Goal: Transaction & Acquisition: Purchase product/service

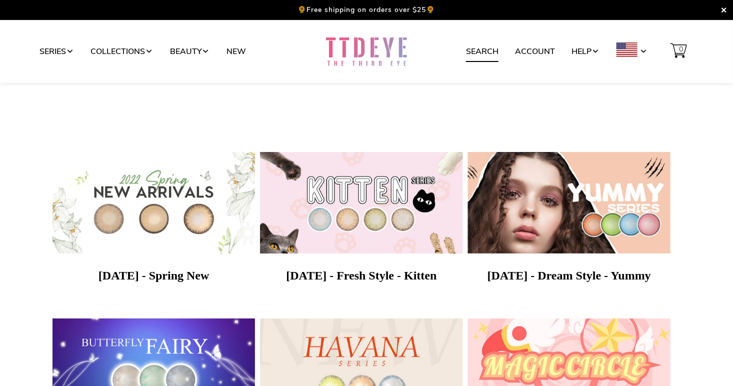
click at [472, 54] on link "Search" at bounding box center [482, 51] width 32 height 19
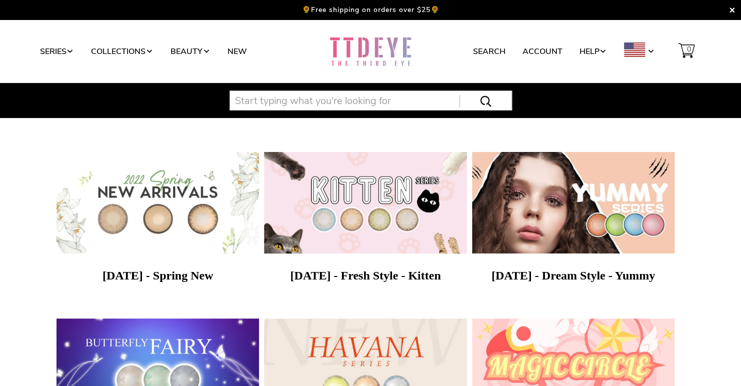
click at [289, 96] on input "text" at bounding box center [370, 100] width 282 height 20
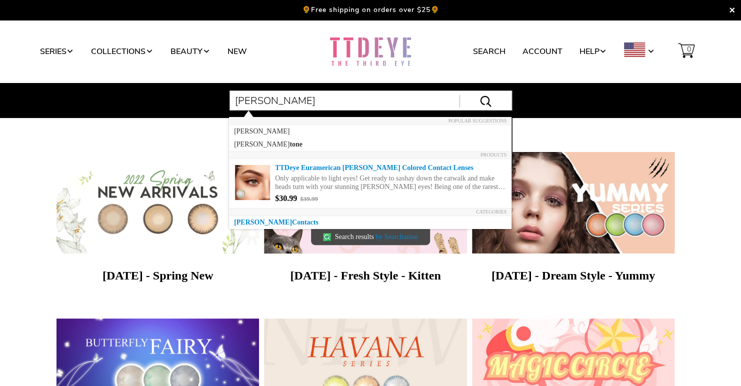
type input "hazel"
click at [485, 101] on span at bounding box center [476, 101] width 35 height 12
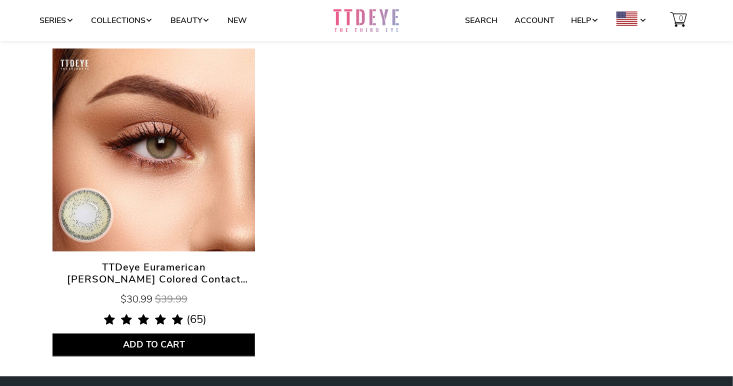
scroll to position [150, 0]
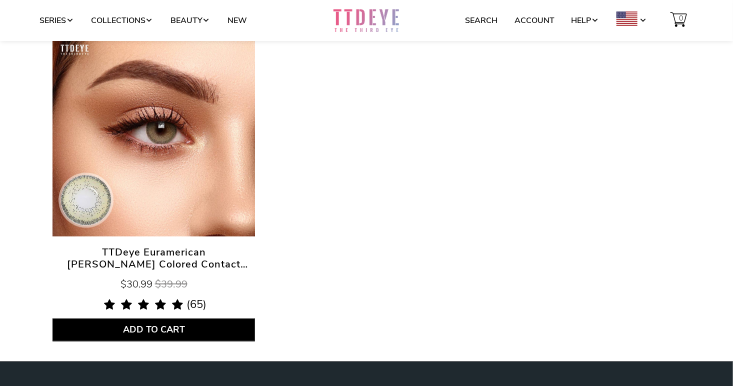
click at [194, 251] on span "TTDeye Euramerican [PERSON_NAME] Colored Contact Lenses" at bounding box center [153, 258] width 202 height 24
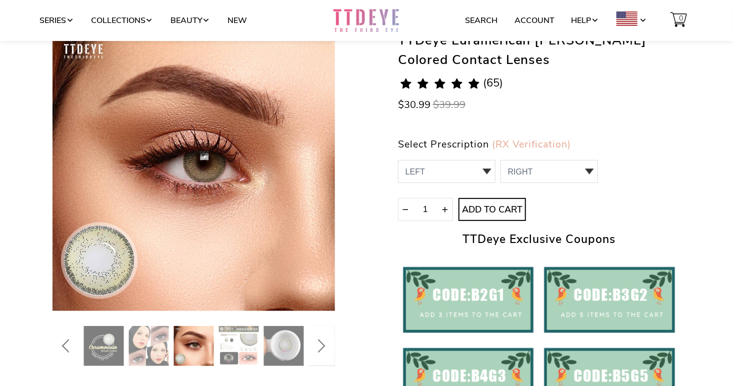
scroll to position [100, 0]
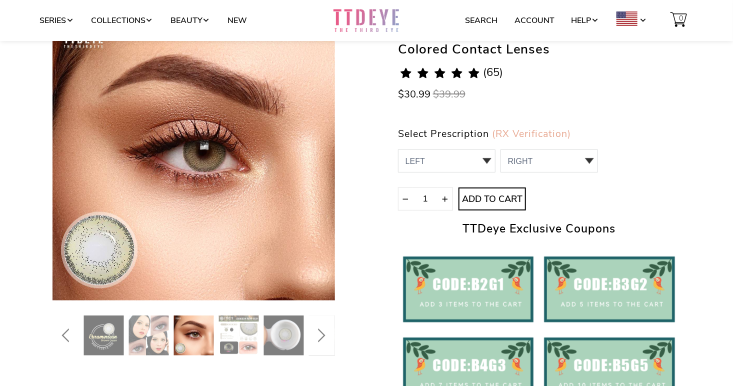
click at [324, 332] on icon "Next" at bounding box center [319, 335] width 18 height 24
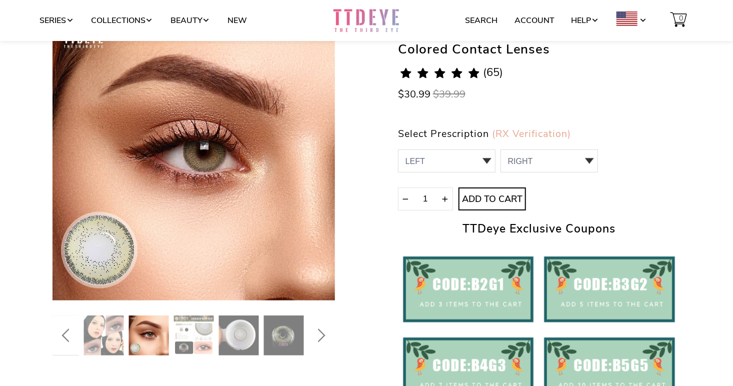
click at [142, 329] on img at bounding box center [149, 335] width 40 height 40
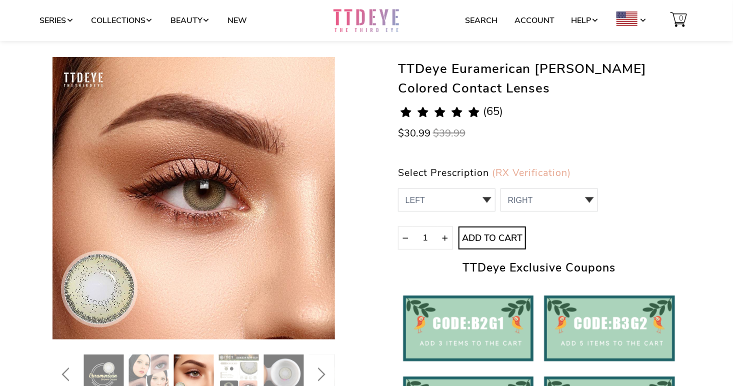
scroll to position [0, 0]
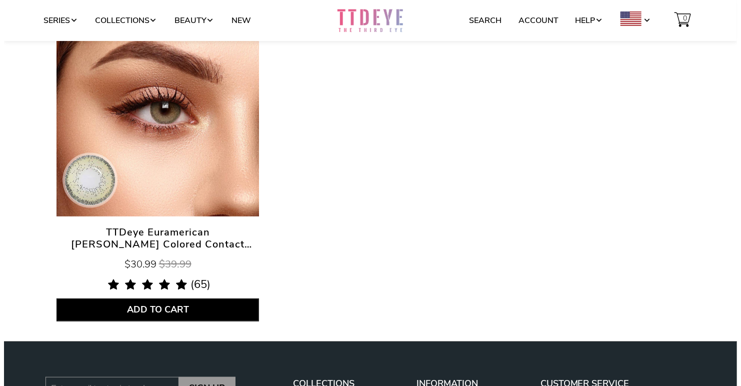
scroll to position [70, 0]
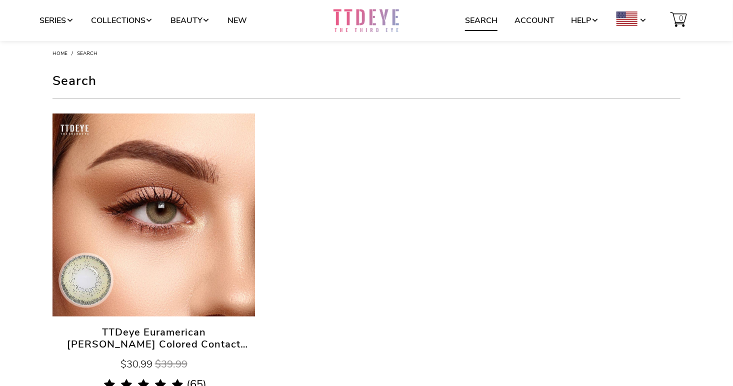
click at [474, 25] on link "Search" at bounding box center [481, 20] width 32 height 19
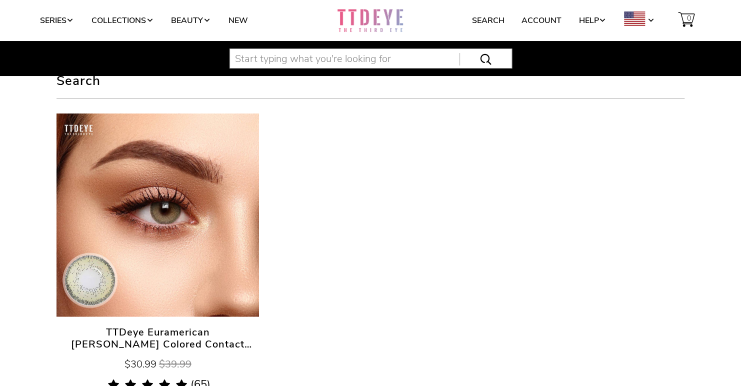
click at [313, 55] on input "text" at bounding box center [370, 58] width 282 height 20
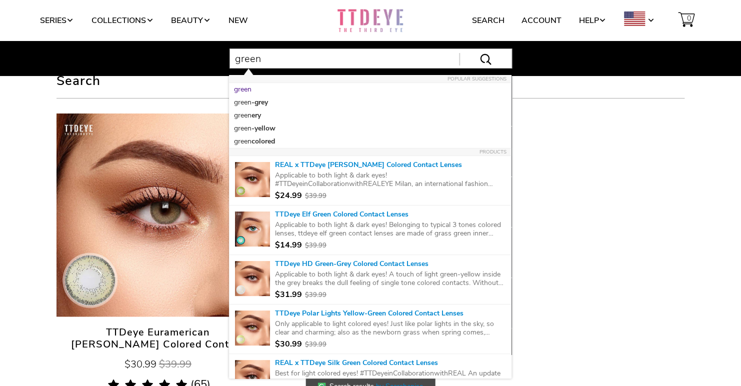
type input "green"
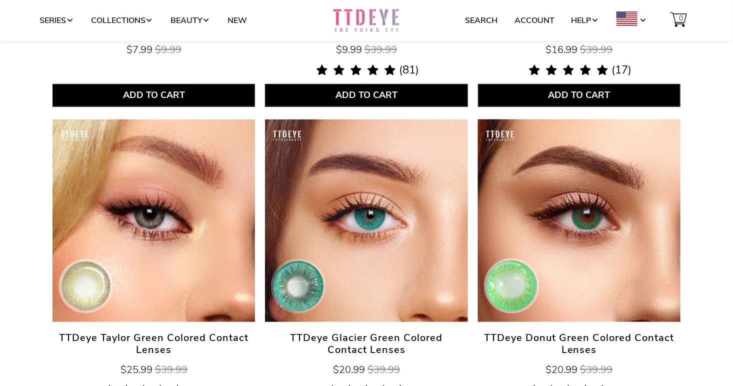
scroll to position [400, 0]
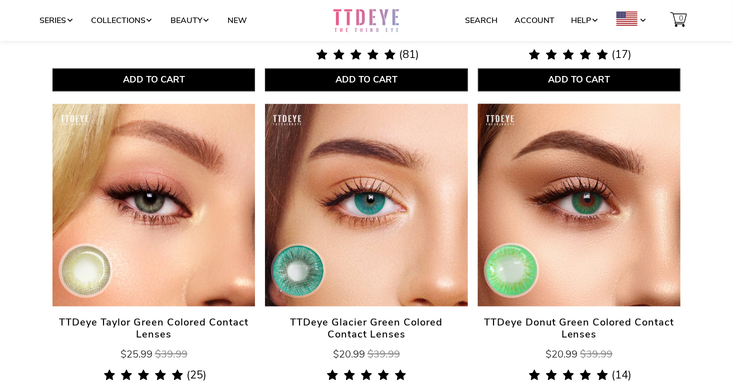
click at [123, 322] on span "TTDeye Taylor Green Colored Contact Lenses" at bounding box center [153, 328] width 202 height 24
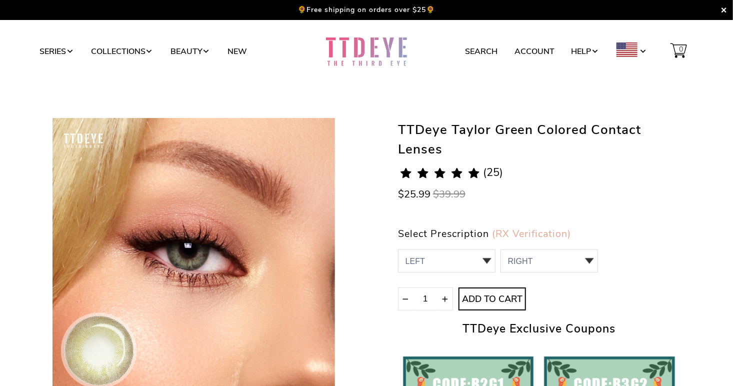
click at [496, 174] on span "(25)" at bounding box center [493, 172] width 20 height 11
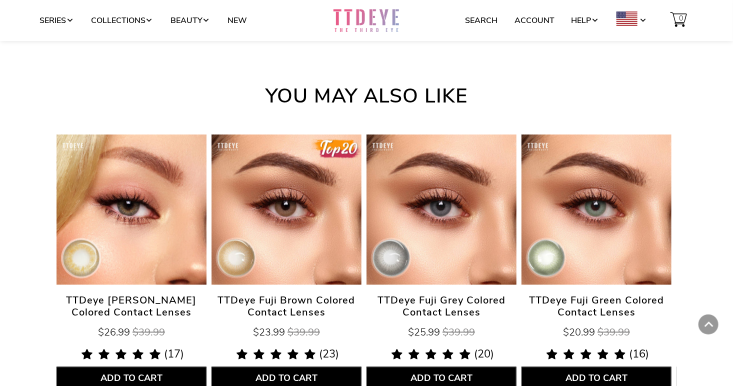
scroll to position [2808, 0]
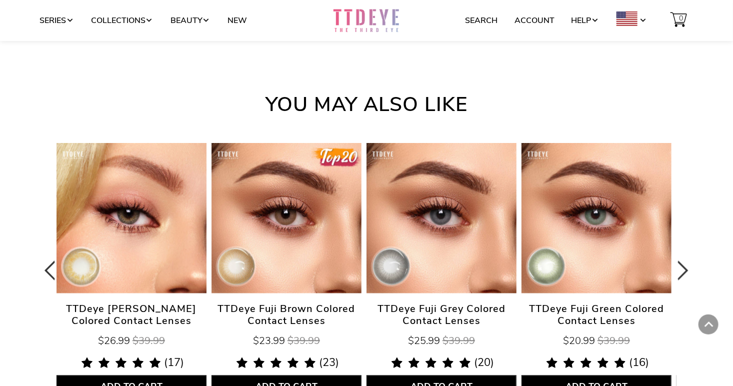
click at [99, 318] on span "TTDeye [PERSON_NAME] Colored Contact Lenses" at bounding box center [131, 315] width 150 height 24
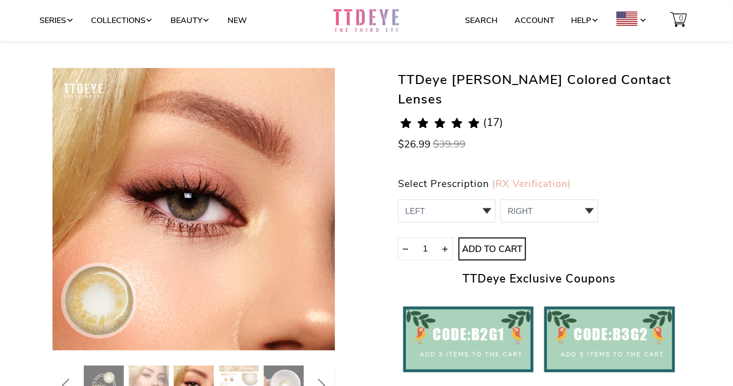
scroll to position [100, 0]
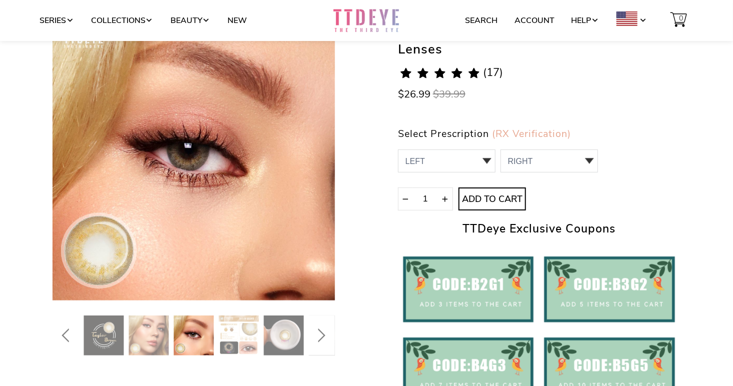
click at [501, 65] on div "TTDeye Taylor Brown Colored Contact Lenses 4.7 rating (17 votes) (17) $26.99 $3…" at bounding box center [539, 234] width 282 height 433
click at [491, 72] on span "(17)" at bounding box center [493, 72] width 20 height 11
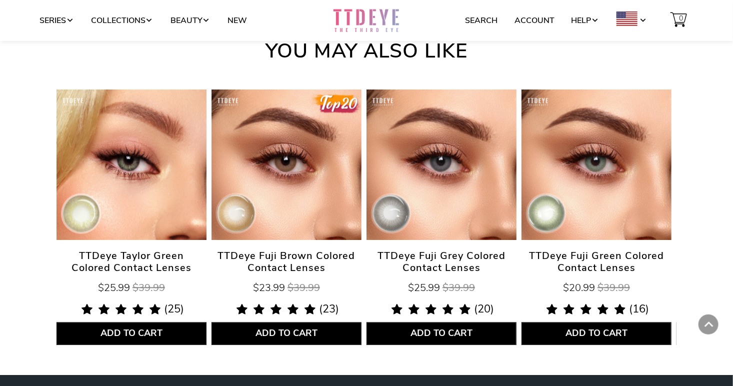
scroll to position [2852, 0]
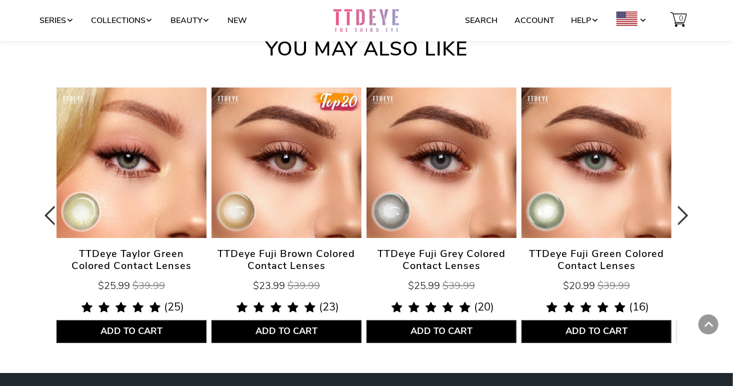
click at [148, 254] on span "TTDeye Taylor Green Colored Contact Lenses" at bounding box center [131, 260] width 150 height 24
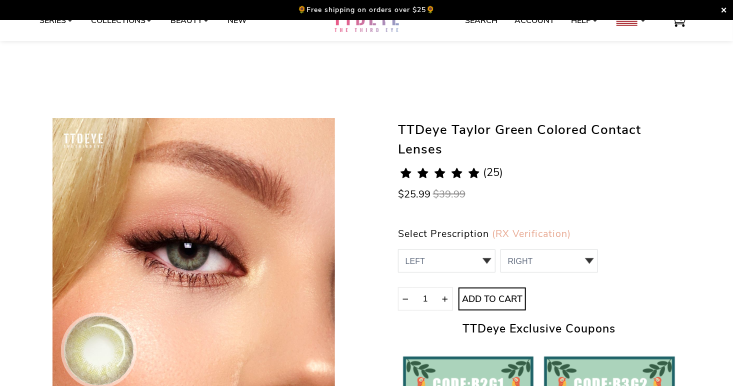
scroll to position [100, 0]
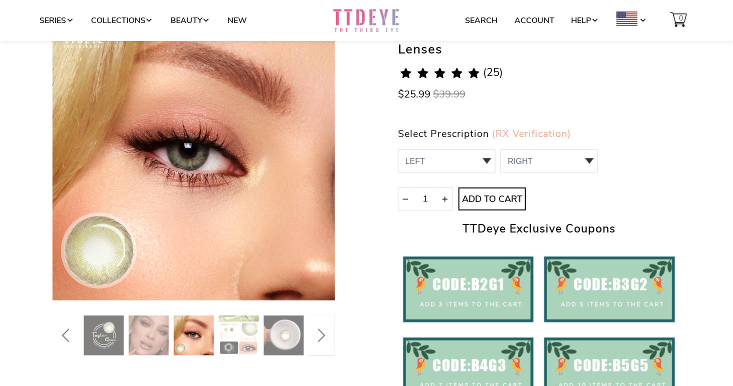
click at [148, 338] on img at bounding box center [149, 335] width 40 height 40
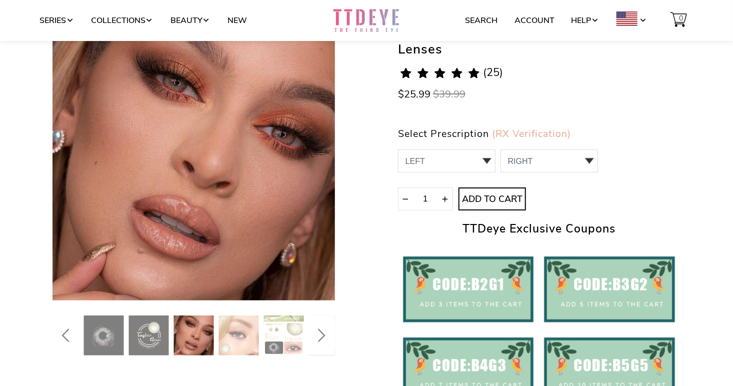
click at [190, 344] on img at bounding box center [194, 335] width 40 height 40
click at [238, 334] on img at bounding box center [239, 335] width 40 height 40
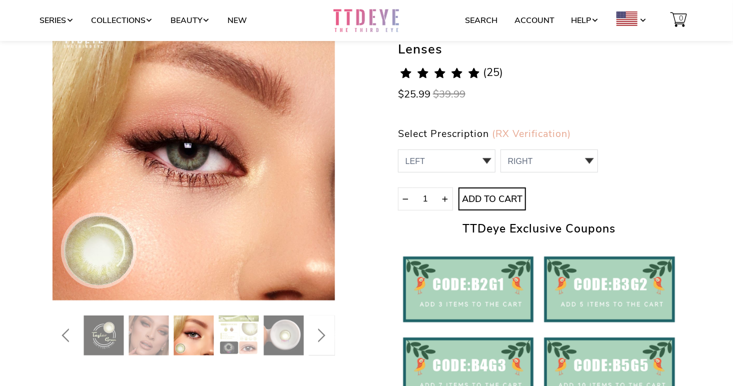
click at [317, 338] on icon "Next" at bounding box center [319, 335] width 18 height 24
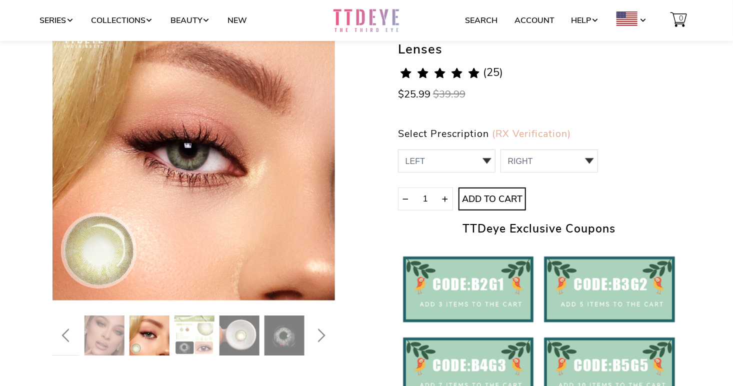
click at [264, 336] on img at bounding box center [284, 335] width 40 height 40
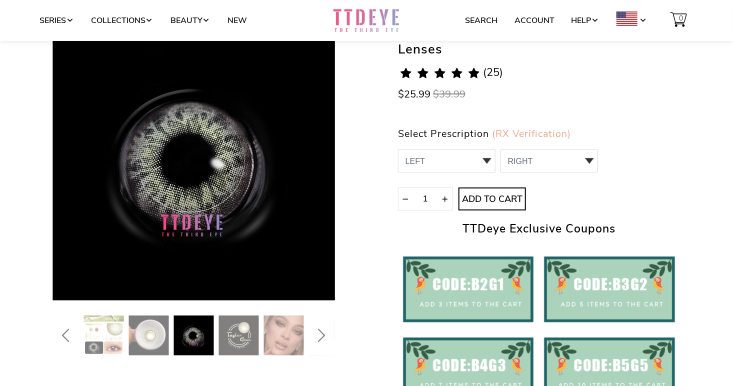
click at [156, 341] on img at bounding box center [149, 335] width 40 height 40
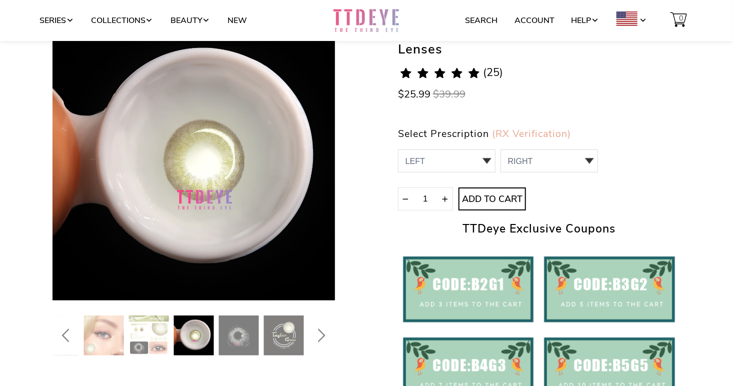
click at [325, 335] on icon "Next" at bounding box center [321, 335] width 7 height 14
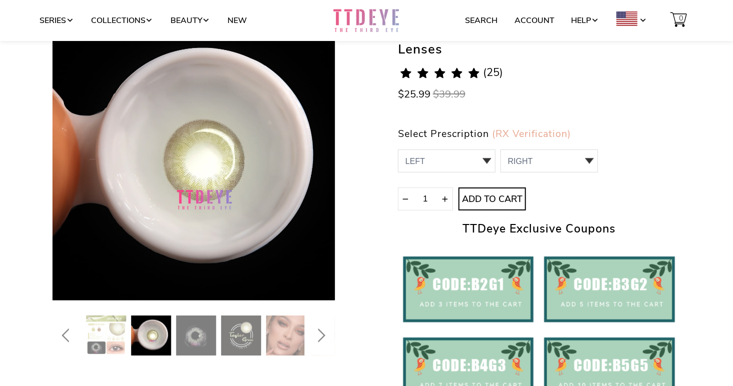
click at [325, 335] on icon "Next" at bounding box center [321, 335] width 7 height 14
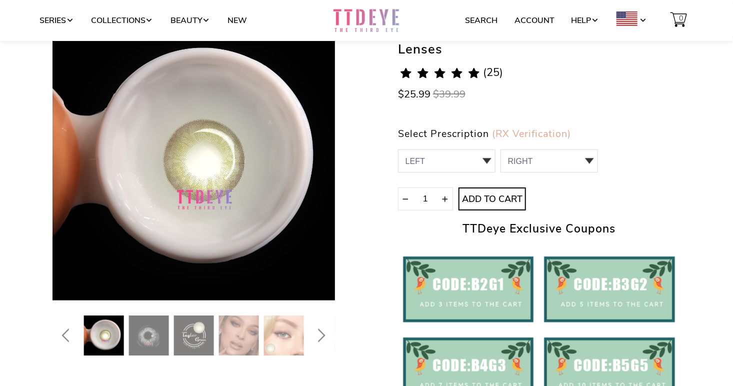
click at [286, 328] on img at bounding box center [284, 335] width 40 height 40
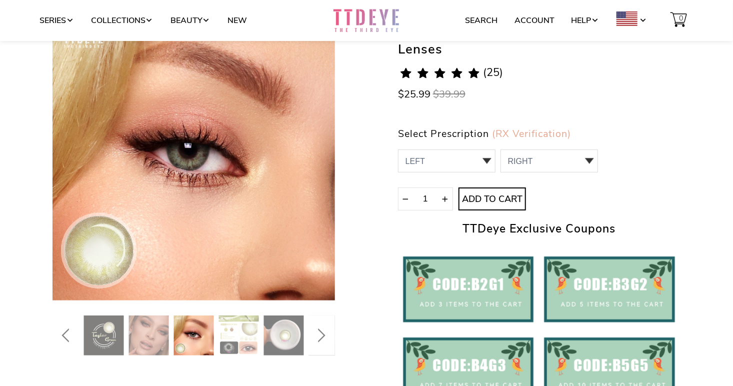
click at [312, 335] on icon "Next" at bounding box center [319, 335] width 18 height 24
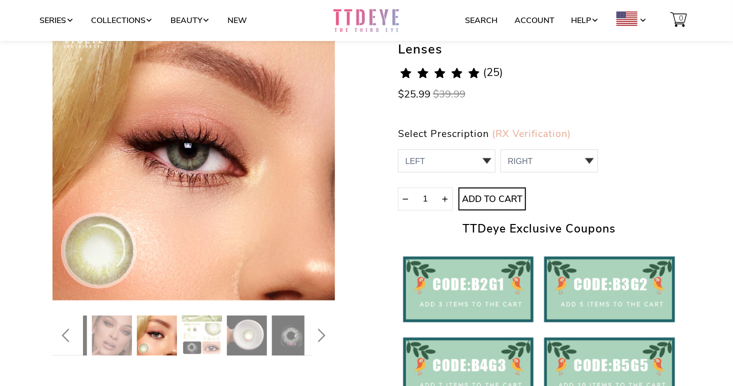
click at [312, 335] on icon "Next" at bounding box center [319, 335] width 18 height 24
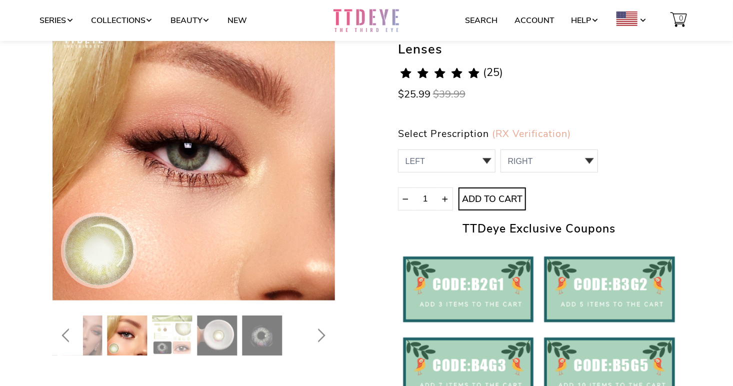
click at [312, 335] on icon "Next" at bounding box center [319, 335] width 18 height 24
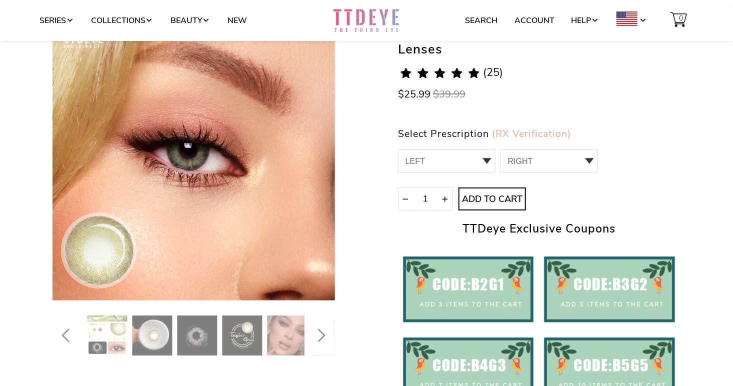
click at [312, 335] on icon "Next" at bounding box center [319, 335] width 18 height 24
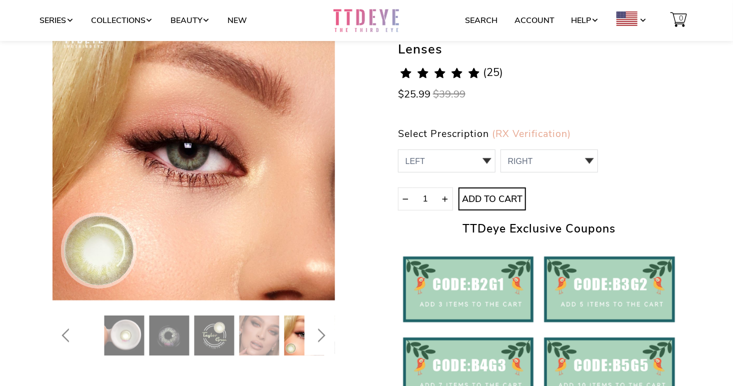
click at [312, 335] on icon "Next" at bounding box center [319, 335] width 18 height 24
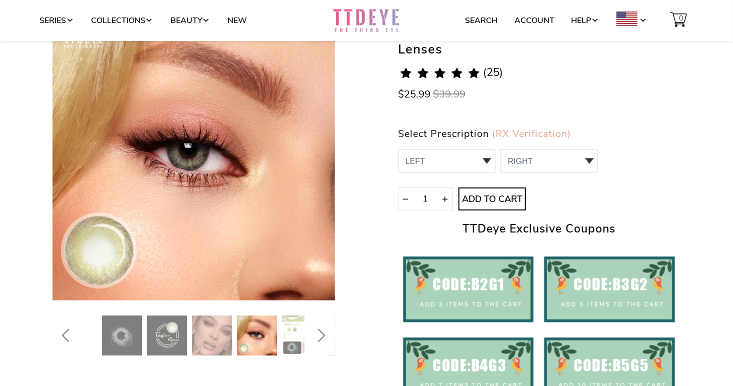
click at [312, 335] on icon "Next" at bounding box center [319, 335] width 18 height 24
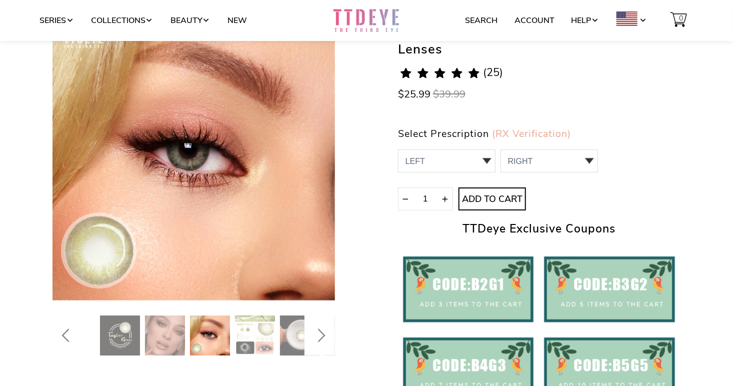
click at [312, 335] on icon "Next" at bounding box center [319, 335] width 18 height 24
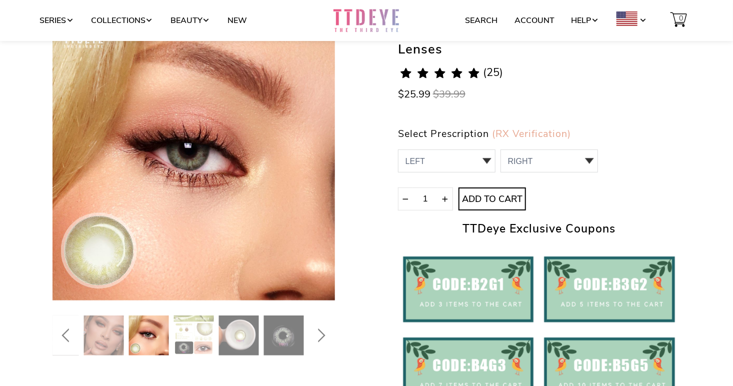
click at [312, 335] on icon "Next" at bounding box center [319, 335] width 18 height 24
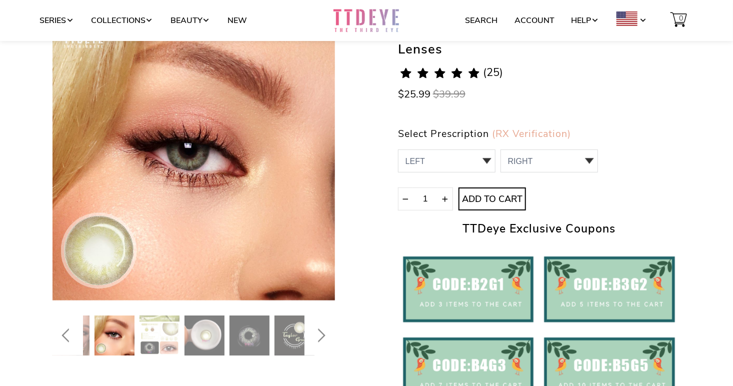
click at [312, 335] on icon "Next" at bounding box center [319, 335] width 18 height 24
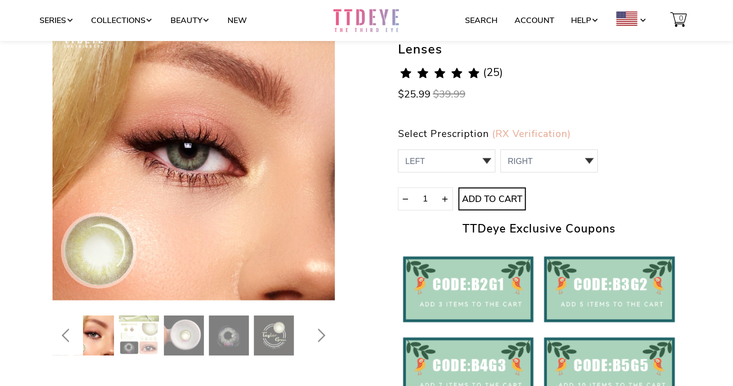
click at [312, 335] on icon "Next" at bounding box center [319, 335] width 18 height 24
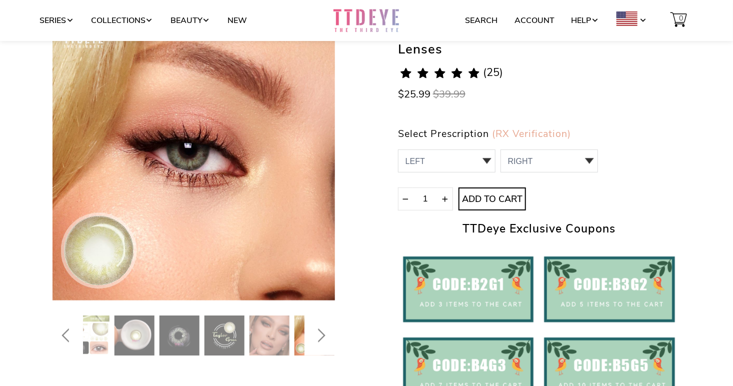
click at [312, 335] on icon "Next" at bounding box center [319, 335] width 18 height 24
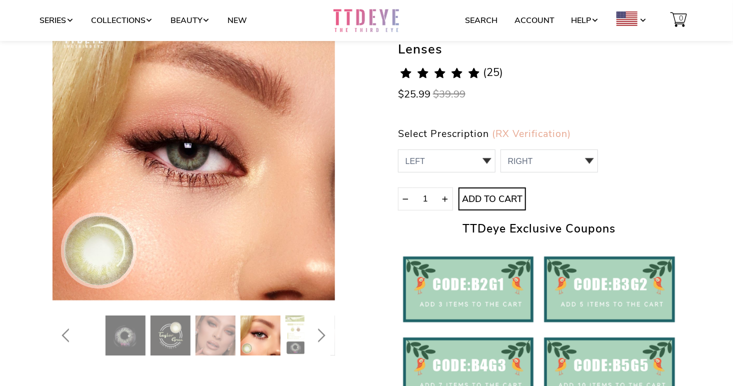
click at [312, 335] on icon "Next" at bounding box center [319, 335] width 18 height 24
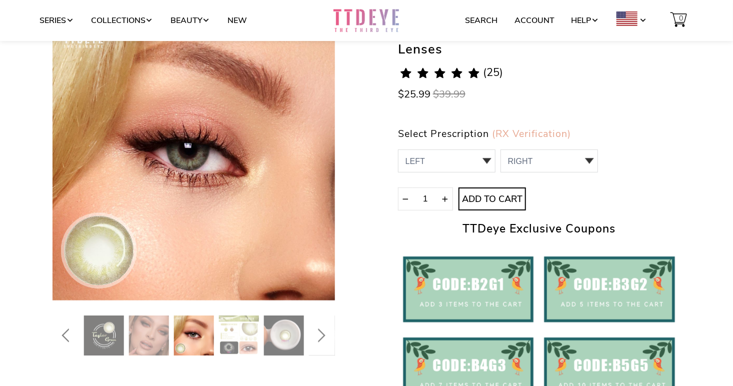
click at [190, 329] on img at bounding box center [194, 335] width 40 height 40
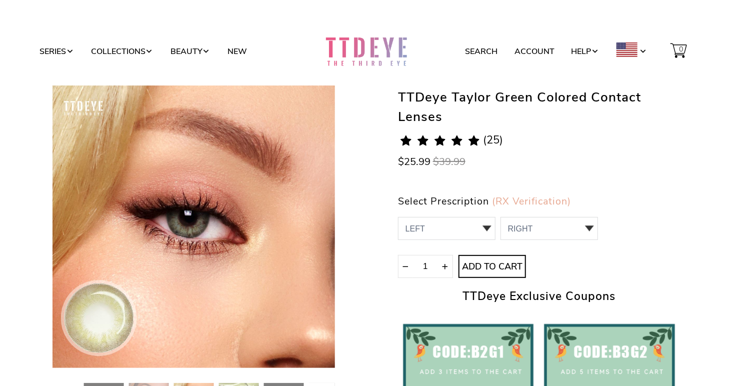
scroll to position [50, 0]
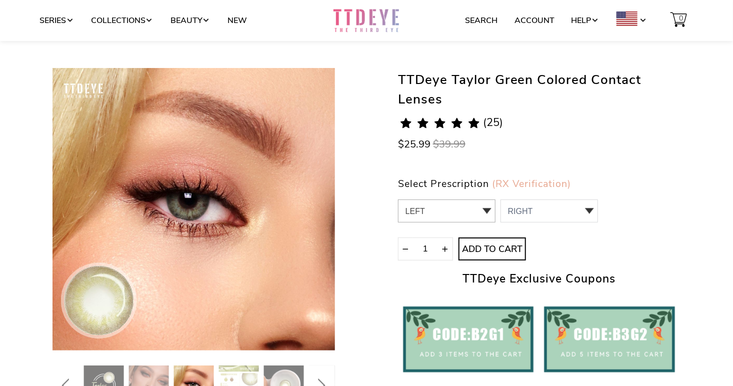
click at [457, 208] on select "LEFT 0.00 / Plano,-1.00,-1.25,-1.50,-1.75,-2.00,-2.25,-2.50,-2.75,-3.00,-3.25,-…" at bounding box center [446, 210] width 97 height 23
select select "-1.25"
click at [398, 199] on select "LEFT 0.00 / Plano,-1.00,-1.25,-1.50,-1.75,-2.00,-2.25,-2.50,-2.75,-3.00,-3.25,-…" at bounding box center [446, 210] width 97 height 23
click at [554, 212] on select "RIGHT 0 0.00 / Plano 1 -1.00 2 -1.25 3 -1.50 4 -1.75 5 -2.00 6 -2.25 7 -2.50 8 …" at bounding box center [548, 210] width 97 height 23
select select "0.00"
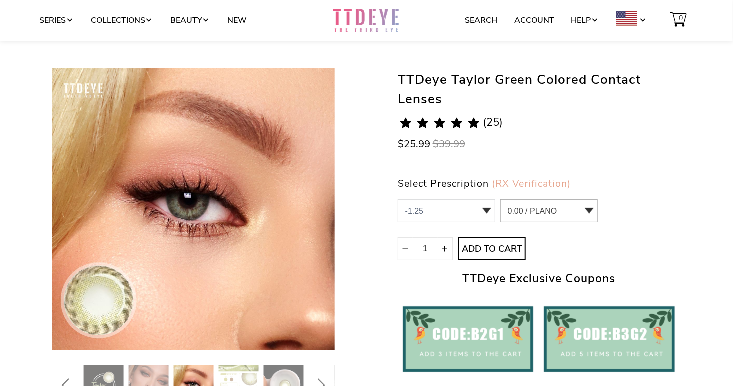
click at [500, 199] on select "RIGHT 0 0.00 / Plano 1 -1.00 2 -1.25 3 -1.50 4 -1.75 5 -2.00 6 -2.25 7 -2.50 8 …" at bounding box center [548, 210] width 97 height 23
click at [362, 251] on div "TTDeye Taylor Green Colored Contact Lenses 4.8 rating (25 votes) (25) $25.99 $3…" at bounding box center [366, 284] width 628 height 433
click at [495, 251] on icon "submit" at bounding box center [492, 249] width 16 height 16
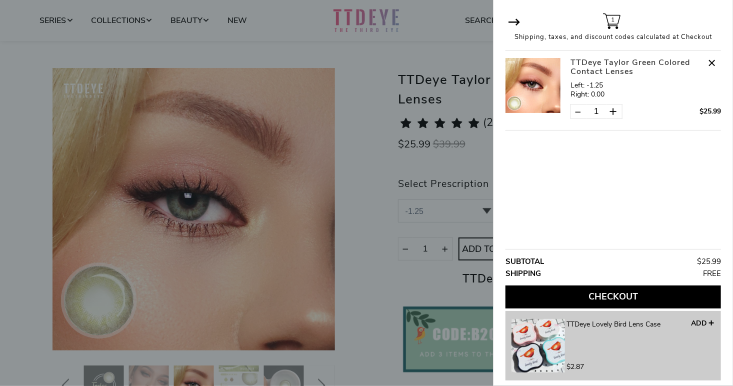
click at [378, 101] on div at bounding box center [366, 193] width 733 height 386
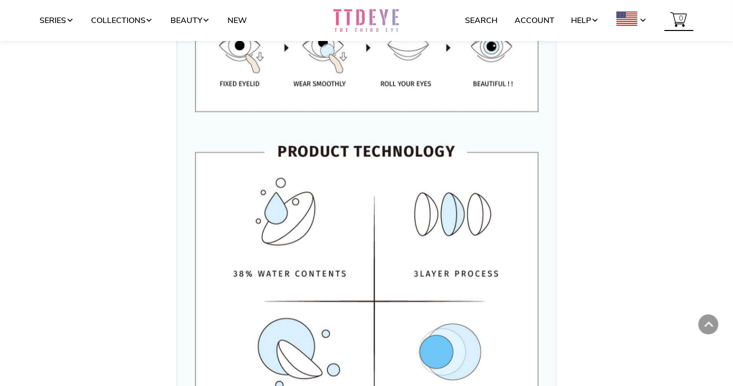
click at [673, 13] on span at bounding box center [678, 20] width 29 height 24
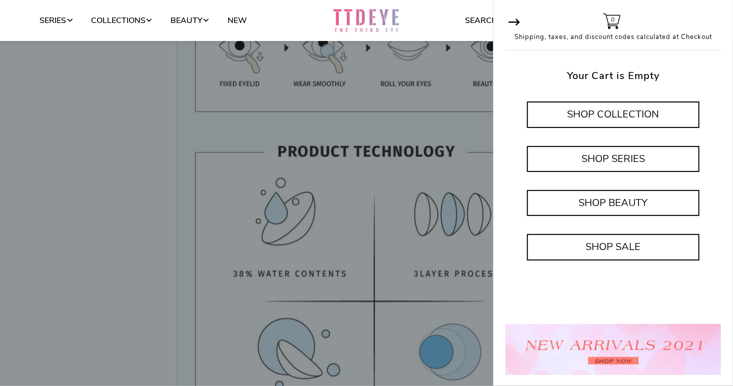
scroll to position [2852, 0]
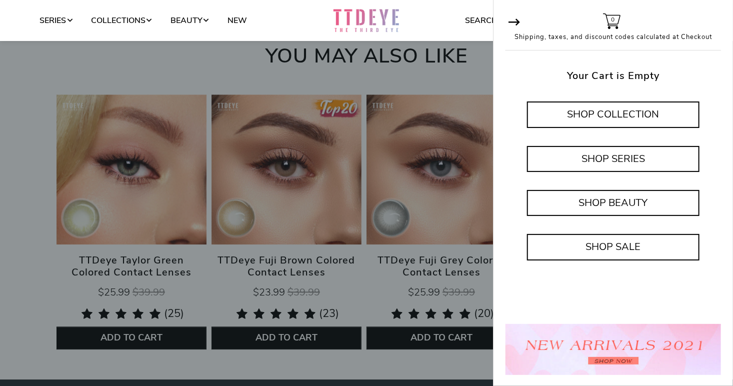
click at [404, 71] on div at bounding box center [366, 193] width 733 height 386
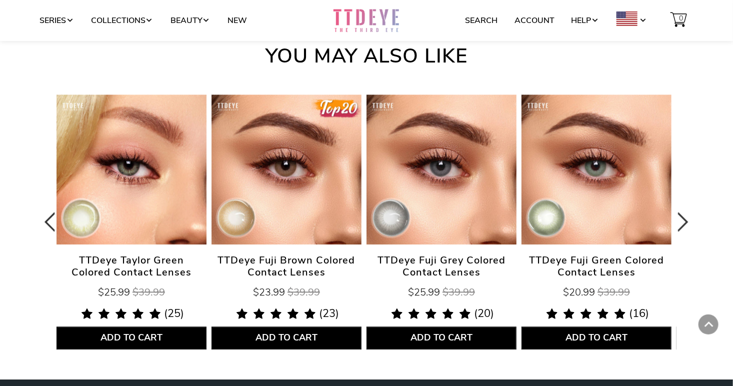
click at [129, 270] on span "TTDeye Taylor Green Colored Contact Lenses" at bounding box center [131, 266] width 150 height 24
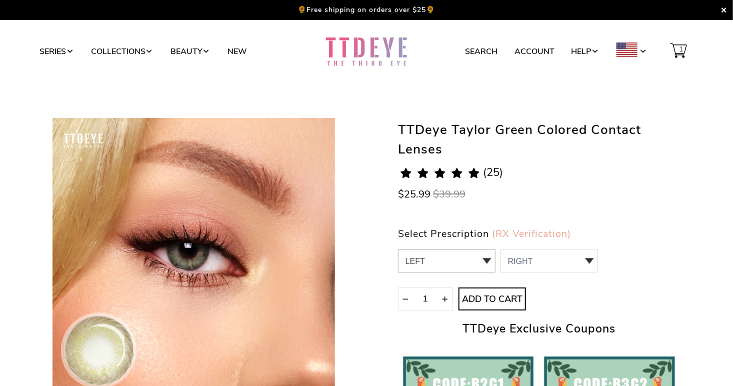
click at [476, 250] on select "LEFT 0.00 / Plano,-1.00,-1.25,-1.50,-1.75,-2.00,-2.25,-2.50,-2.75,-3.00,-3.25,-…" at bounding box center [446, 260] width 97 height 23
click at [474, 268] on select "LEFT 0.00 / Plano,-1.00,-1.25,-1.50,-1.75,-2.00,-2.25,-2.50,-2.75,-3.00,-3.25,-…" at bounding box center [446, 260] width 97 height 23
click at [494, 260] on select "LEFT 0.00 / Plano,-1.00,-1.25,-1.50,-1.75,-2.00,-2.25,-2.50,-2.75,-3.00,-3.25,-…" at bounding box center [446, 260] width 97 height 23
select select "-1.25"
click at [398, 249] on select "LEFT 0.00 / Plano,-1.00,-1.25,-1.50,-1.75,-2.00,-2.25,-2.50,-2.75,-3.00,-3.25,-…" at bounding box center [446, 260] width 97 height 23
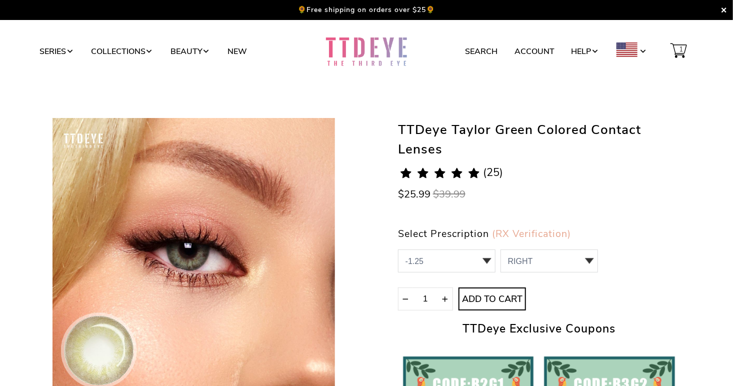
click at [556, 274] on p "RIGHT 0 0.00 / Plano 1 -1.00 2 -1.25 3 -1.50 4 -1.75 5 -2.00 6 -2.25 7 -2.50 8 …" at bounding box center [548, 264] width 100 height 30
click at [562, 263] on select "RIGHT 0 0.00 / Plano 1 -1.00 2 -1.25 3 -1.50 4 -1.75 5 -2.00 6 -2.25 7 -2.50 8 …" at bounding box center [548, 260] width 97 height 23
select select "0.00"
click at [500, 249] on select "RIGHT 0 0.00 / Plano 1 -1.00 2 -1.25 3 -1.50 4 -1.75 5 -2.00 6 -2.25 7 -2.50 8 …" at bounding box center [548, 260] width 97 height 23
click at [475, 301] on span "Add to Cart" at bounding box center [492, 299] width 66 height 11
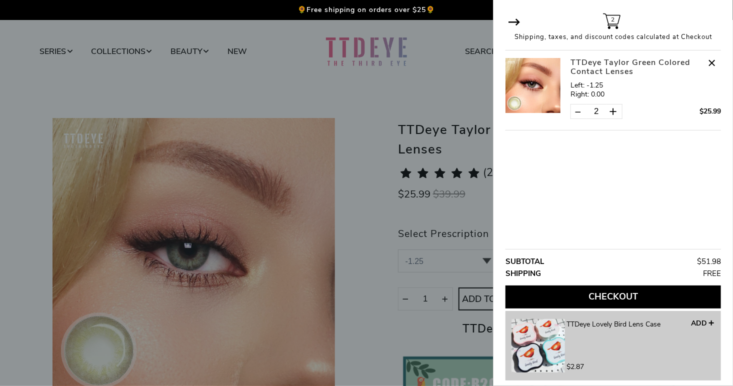
click at [332, 106] on div at bounding box center [366, 193] width 733 height 386
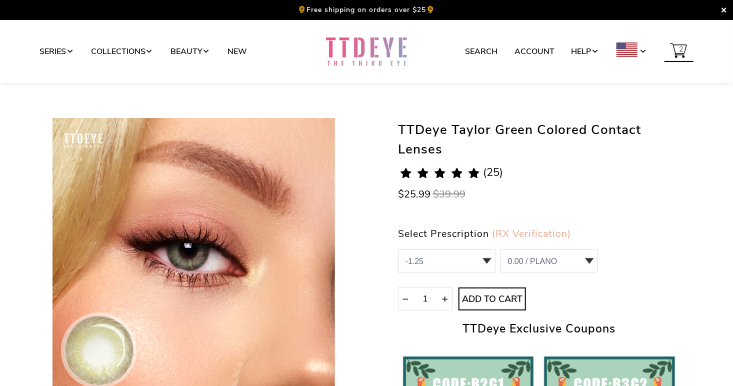
click at [684, 49] on span "2" at bounding box center [680, 49] width 9 height 19
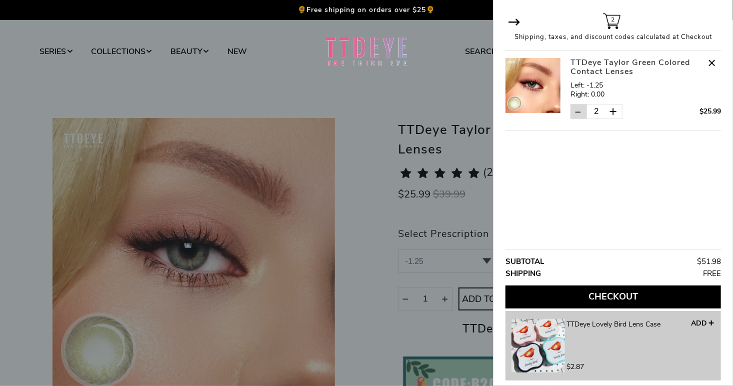
click at [577, 115] on span at bounding box center [578, 112] width 8 height 8
type input "1"
click at [518, 24] on span at bounding box center [518, 21] width 17 height 13
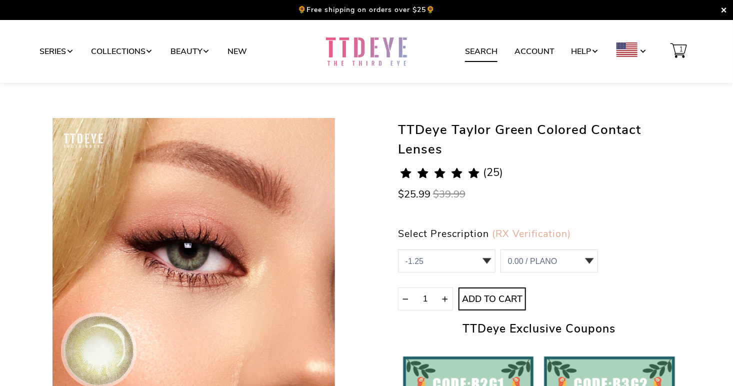
click at [471, 46] on link "Search" at bounding box center [481, 51] width 32 height 19
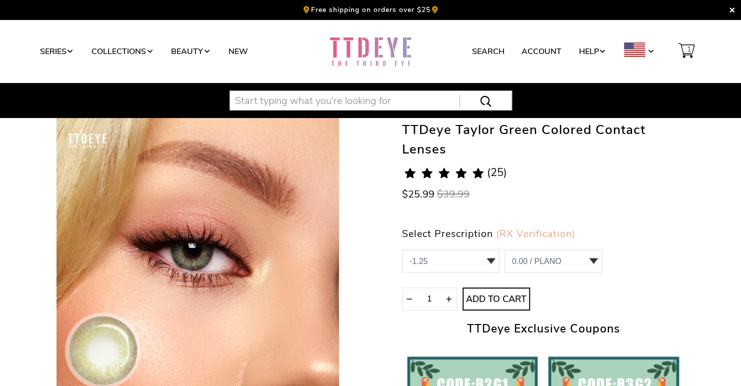
click at [342, 102] on input "text" at bounding box center [370, 100] width 282 height 20
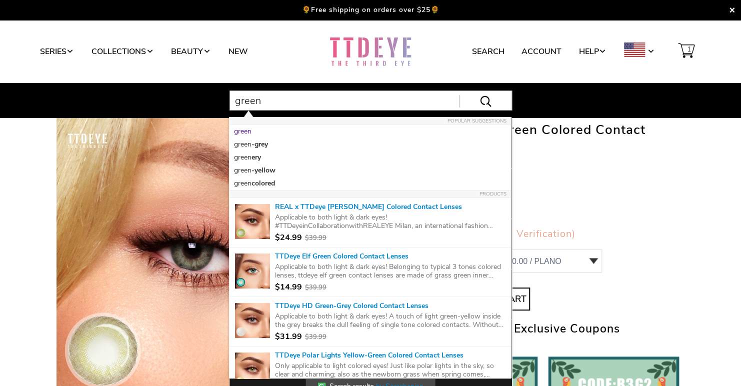
type input "green"
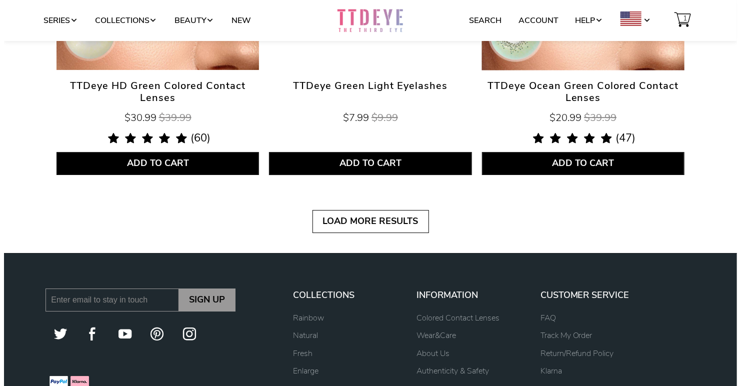
scroll to position [5047, 0]
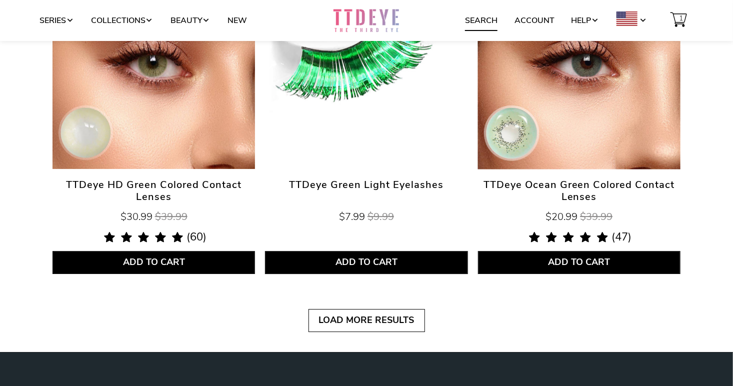
click at [489, 24] on link "Search" at bounding box center [481, 20] width 32 height 19
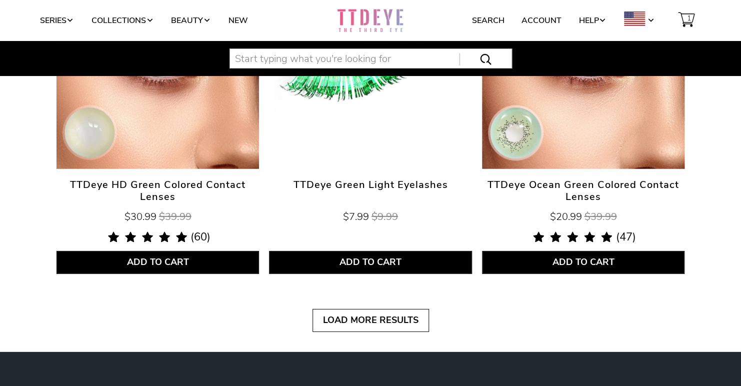
click at [345, 60] on input "text" at bounding box center [370, 58] width 282 height 20
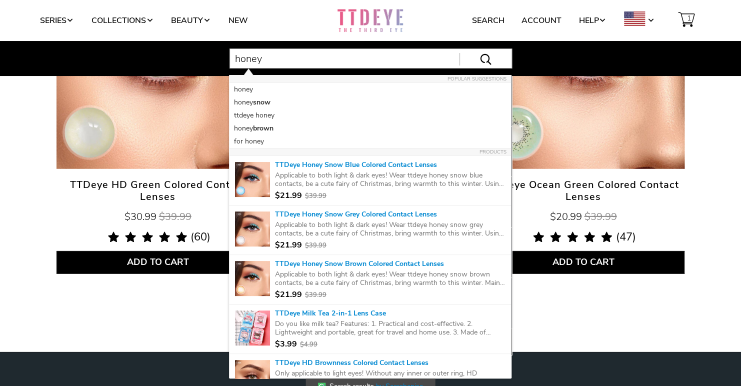
type input "honey"
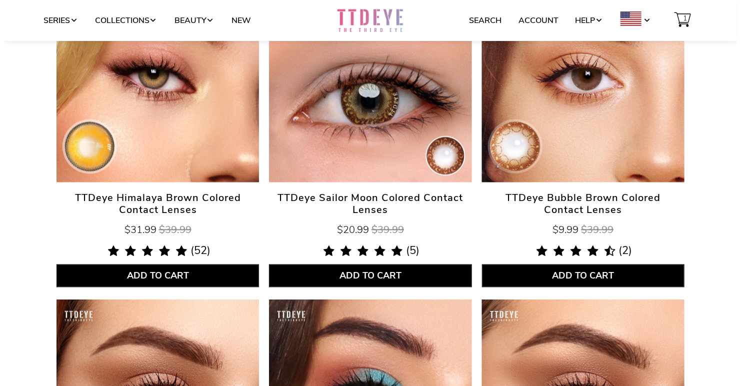
scroll to position [594, 0]
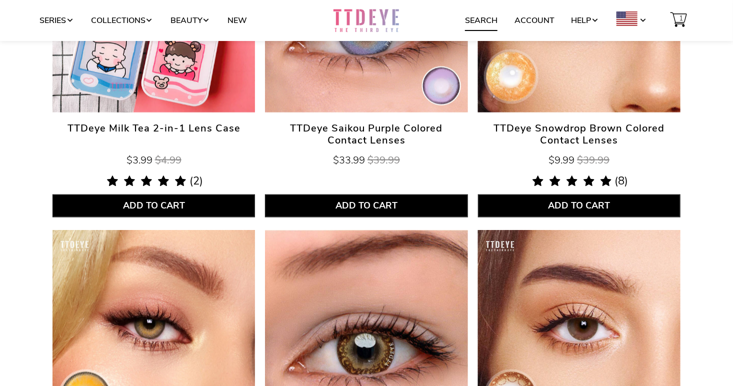
click at [474, 14] on link "Search" at bounding box center [481, 20] width 32 height 19
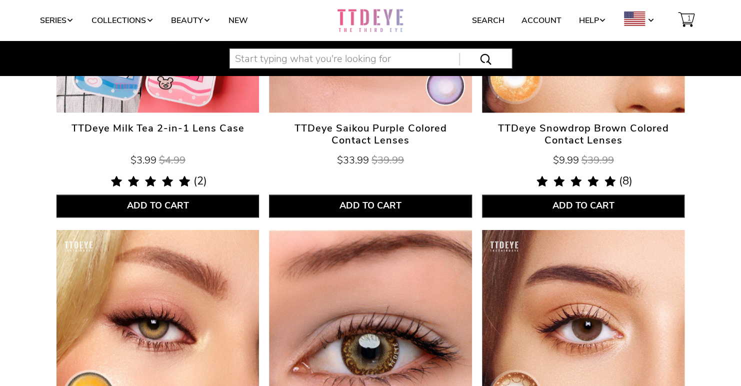
click at [288, 61] on input "text" at bounding box center [370, 58] width 282 height 20
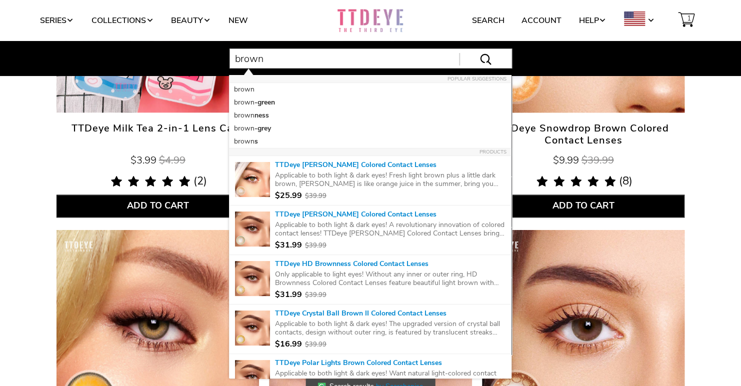
type input "brown"
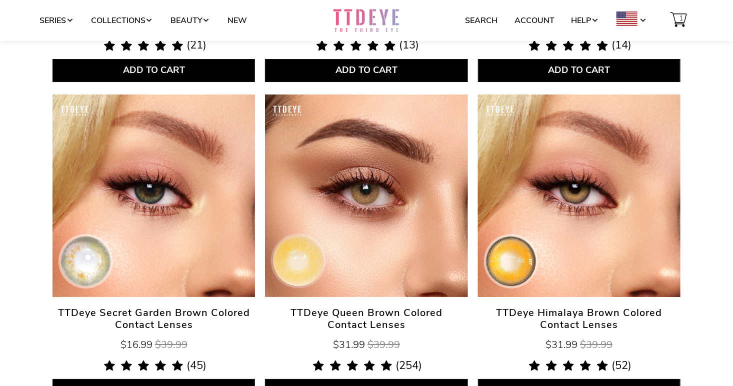
scroll to position [1699, 0]
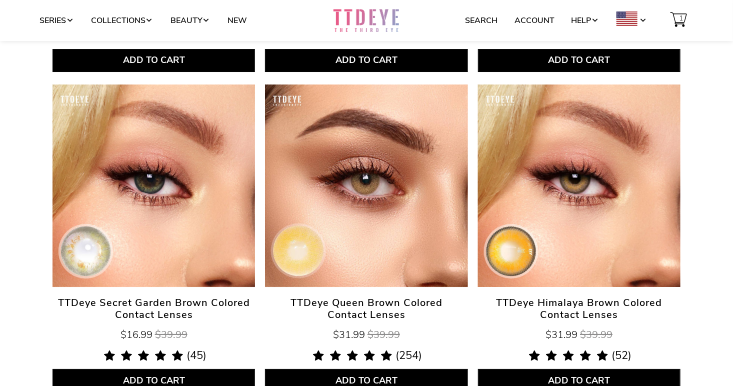
click at [96, 304] on span "TTDeye Secret Garden Brown Colored Contact Lenses" at bounding box center [153, 309] width 202 height 24
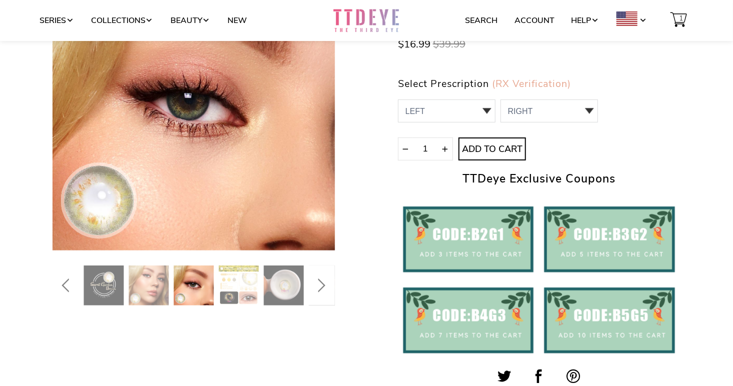
scroll to position [100, 0]
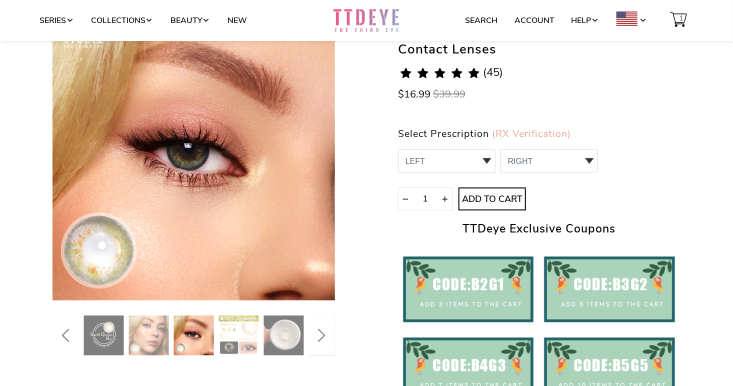
click at [161, 336] on img at bounding box center [149, 335] width 40 height 40
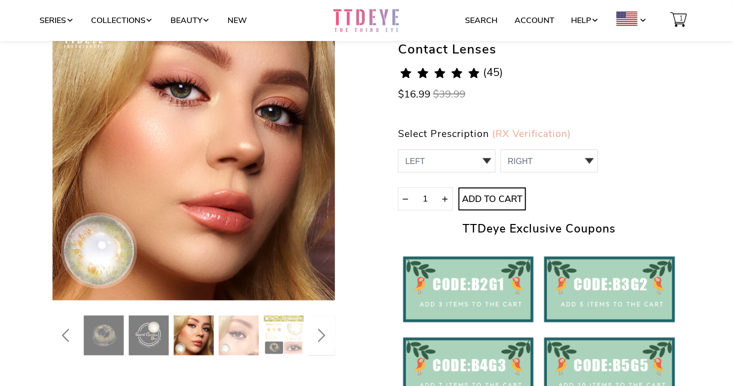
click at [198, 342] on img at bounding box center [194, 335] width 40 height 40
click at [208, 341] on img at bounding box center [194, 335] width 40 height 40
click at [236, 326] on img at bounding box center [239, 335] width 40 height 40
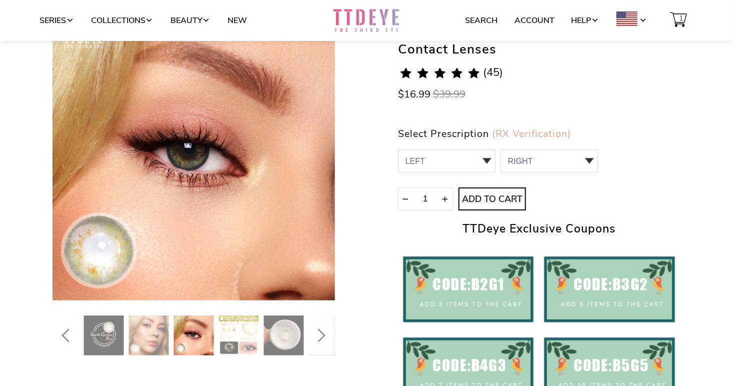
click at [321, 338] on icon "Next" at bounding box center [321, 335] width 7 height 14
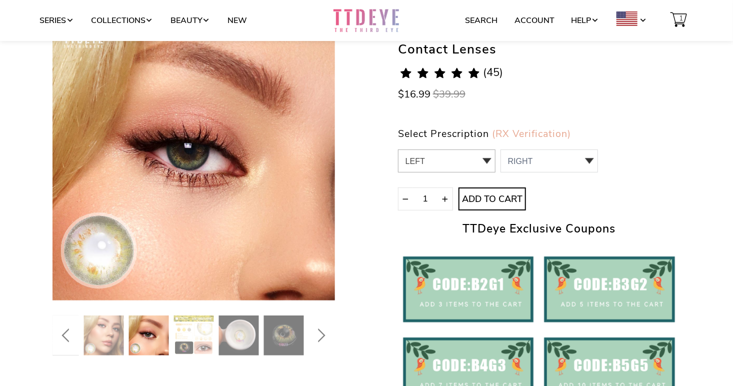
click at [427, 165] on select "LEFT 0.00 / Plano,-1.25,-2.00,-2.25,-2.75,-3.25,-3.50,-4.75,-5.00,-5.50,-6.00,-…" at bounding box center [446, 160] width 97 height 23
select select "-1.25"
click at [398, 149] on select "LEFT 0.00 / Plano,-1.25,-2.00,-2.25,-2.75,-3.25,-3.50,-4.75,-5.00,-5.50,-6.00,-…" at bounding box center [446, 160] width 97 height 23
click at [546, 162] on select "RIGHT 0 0.00 / Plano 1 -1.25 2 -2.00 3 -2.25 4 -2.75 5 -3.25 6 -3.50 7 -4.75 8 …" at bounding box center [548, 160] width 97 height 23
select select "0.00"
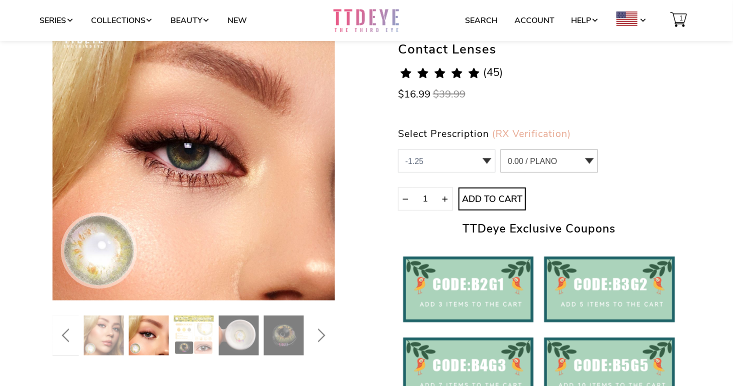
click at [500, 149] on select "RIGHT 0 0.00 / Plano 1 -1.25 2 -2.00 3 -2.25 4 -2.75 5 -3.25 6 -3.50 7 -4.75 8 …" at bounding box center [548, 160] width 97 height 23
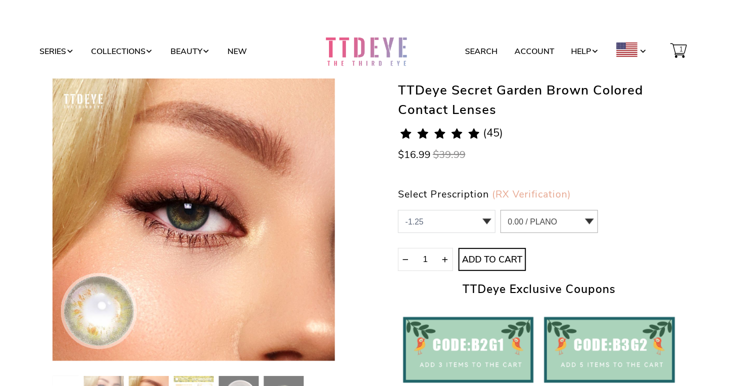
scroll to position [0, 0]
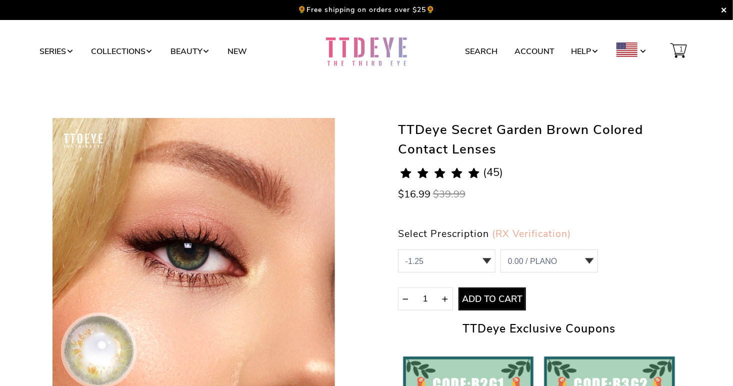
click at [501, 304] on span "Add to Cart" at bounding box center [492, 299] width 66 height 11
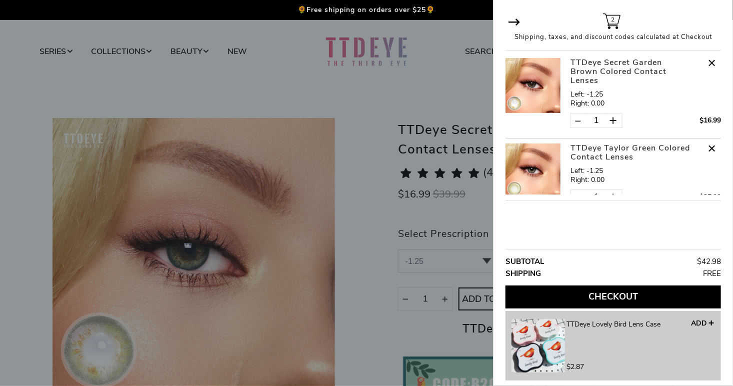
click at [586, 295] on button "Checkout" at bounding box center [612, 296] width 215 height 23
